Goal: Find specific page/section: Find specific page/section

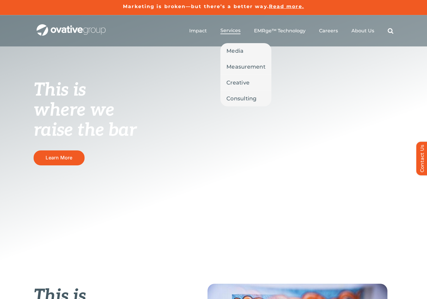
click at [230, 31] on span "Services" at bounding box center [230, 31] width 20 height 6
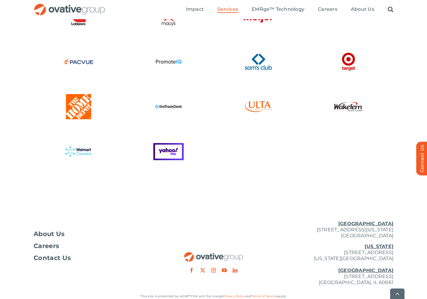
scroll to position [1602, 0]
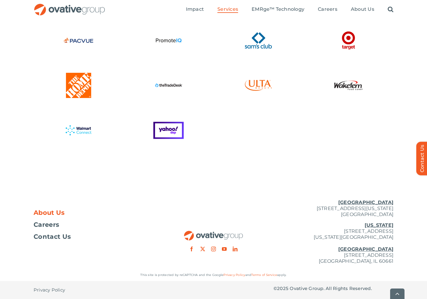
click at [45, 214] on span "About Us" at bounding box center [49, 213] width 31 height 6
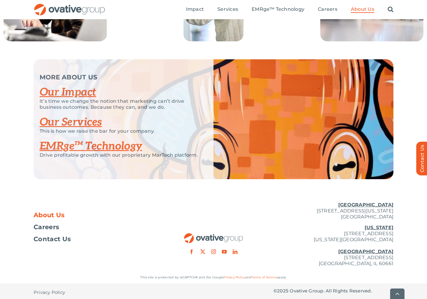
scroll to position [1243, 0]
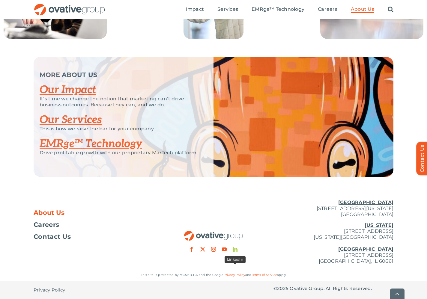
click at [236, 251] on link "linkedin" at bounding box center [235, 249] width 5 height 5
